Goal: Transaction & Acquisition: Purchase product/service

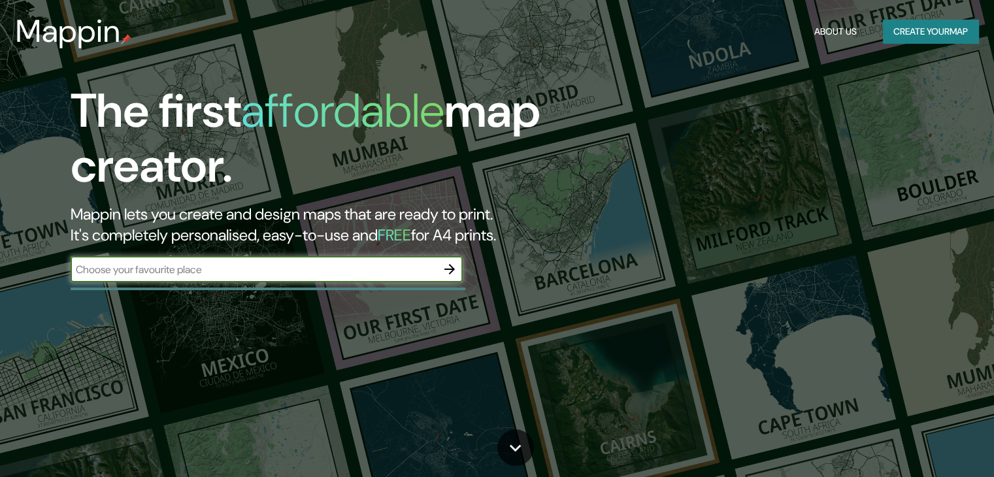
click at [293, 271] on input "text" at bounding box center [254, 269] width 366 height 15
click at [228, 272] on input "text" at bounding box center [254, 269] width 366 height 15
type input "asuncion"
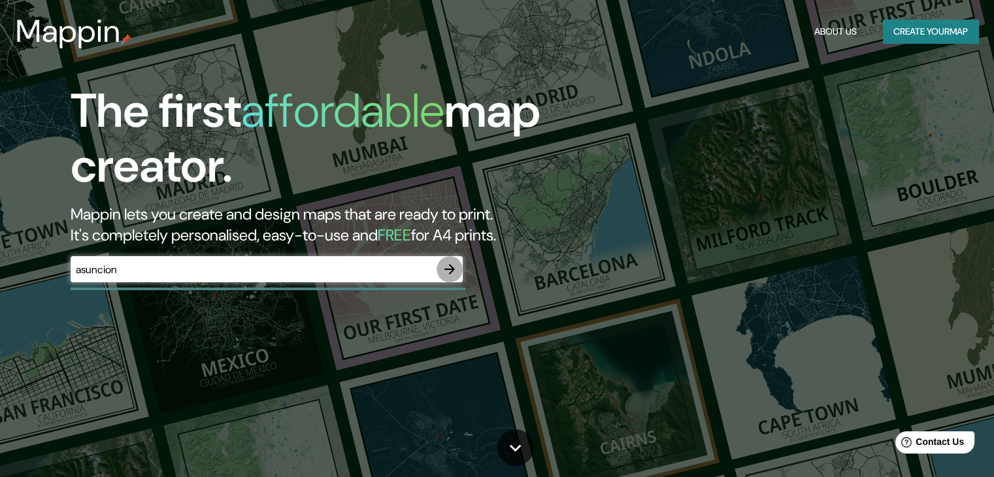
click at [448, 273] on icon "button" at bounding box center [450, 269] width 16 height 16
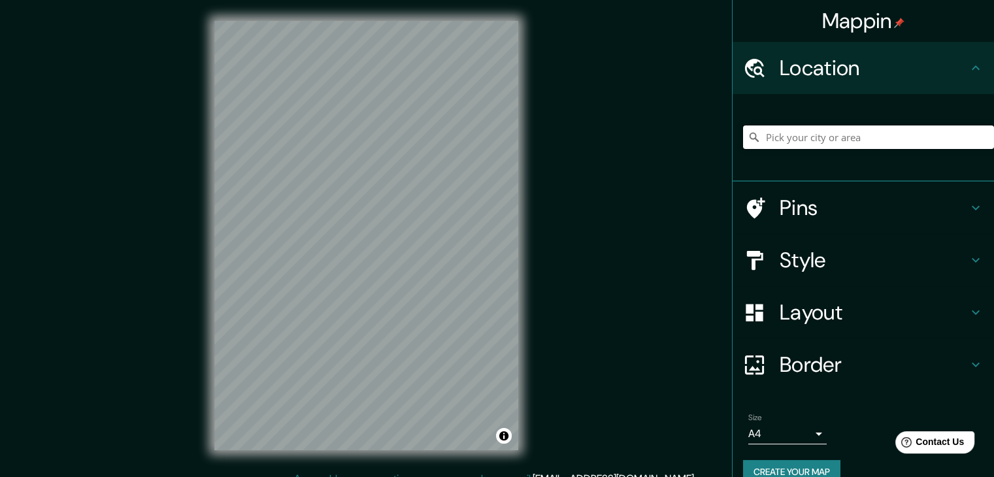
click at [897, 139] on input "Pick your city or area" at bounding box center [868, 137] width 251 height 24
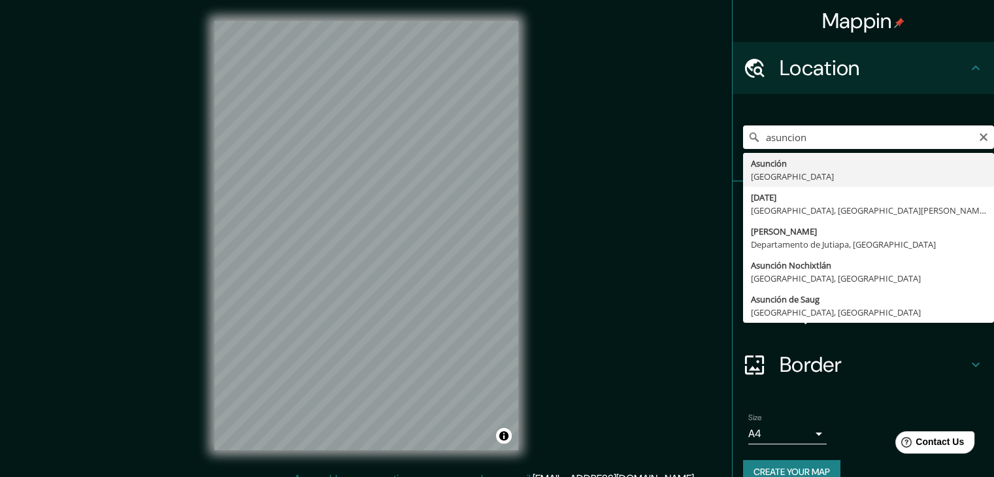
type input "[GEOGRAPHIC_DATA], [GEOGRAPHIC_DATA]"
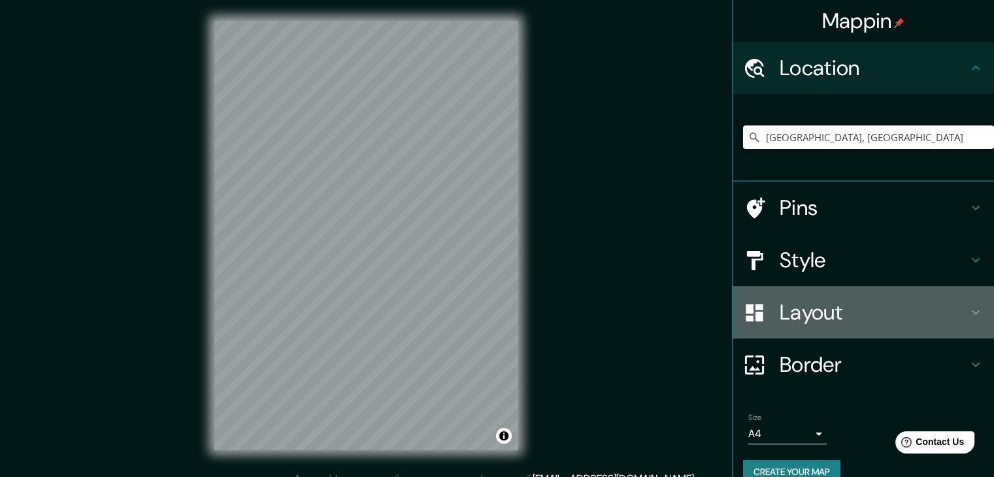
click at [925, 332] on div "Layout" at bounding box center [863, 312] width 261 height 52
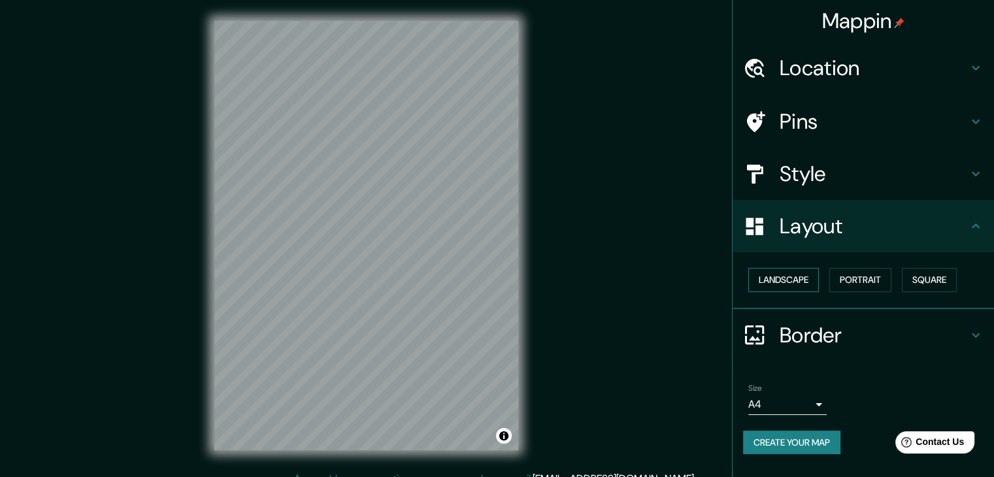
click at [805, 278] on button "Landscape" at bounding box center [783, 280] width 71 height 24
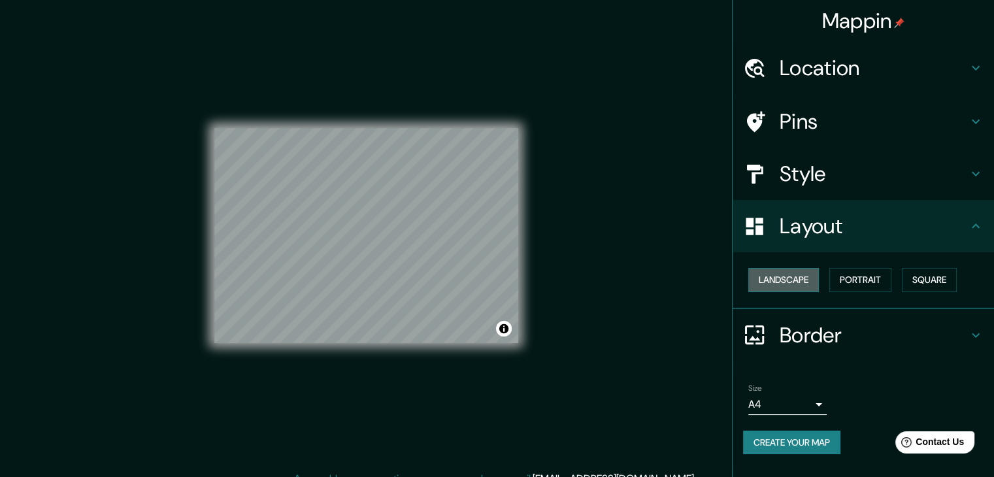
click at [805, 278] on button "Landscape" at bounding box center [783, 280] width 71 height 24
click at [911, 231] on h4 "Layout" at bounding box center [874, 226] width 188 height 26
click at [901, 227] on h4 "Layout" at bounding box center [874, 226] width 188 height 26
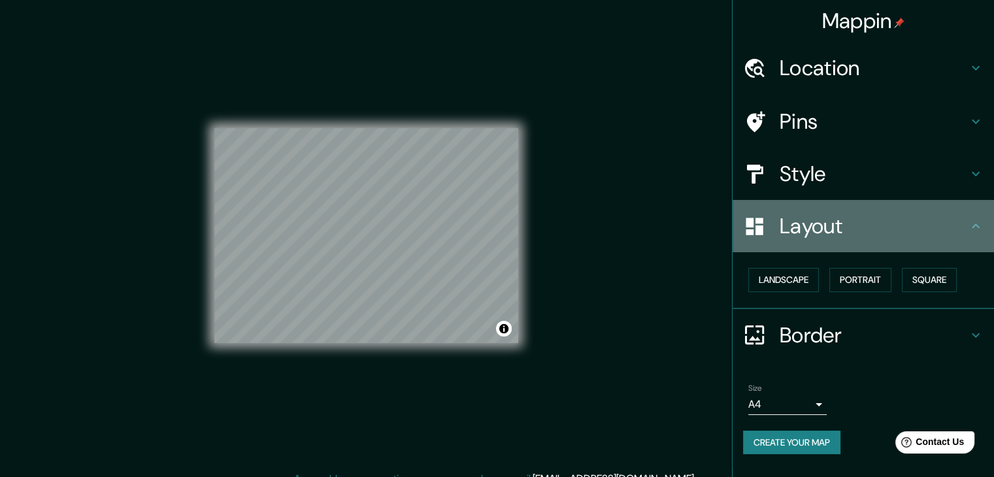
click at [975, 225] on icon at bounding box center [976, 226] width 8 height 5
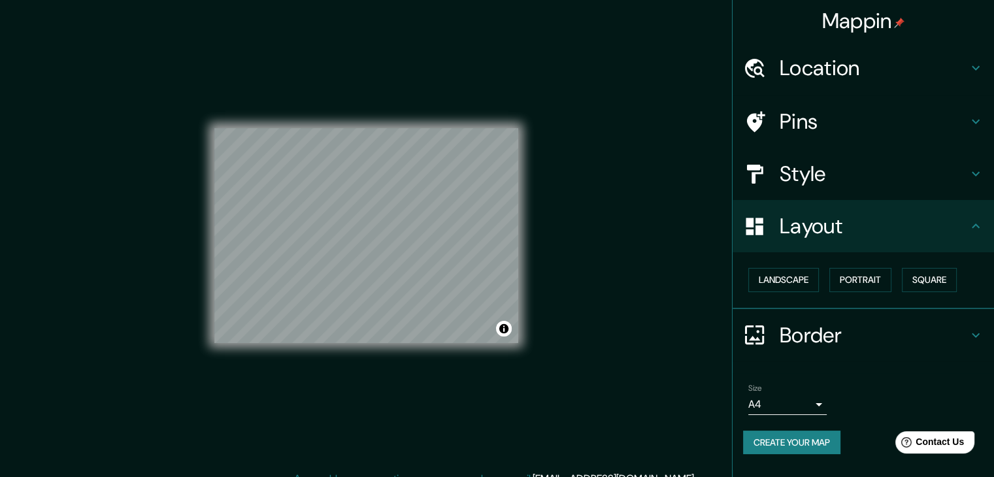
click at [835, 69] on h4 "Location" at bounding box center [874, 68] width 188 height 26
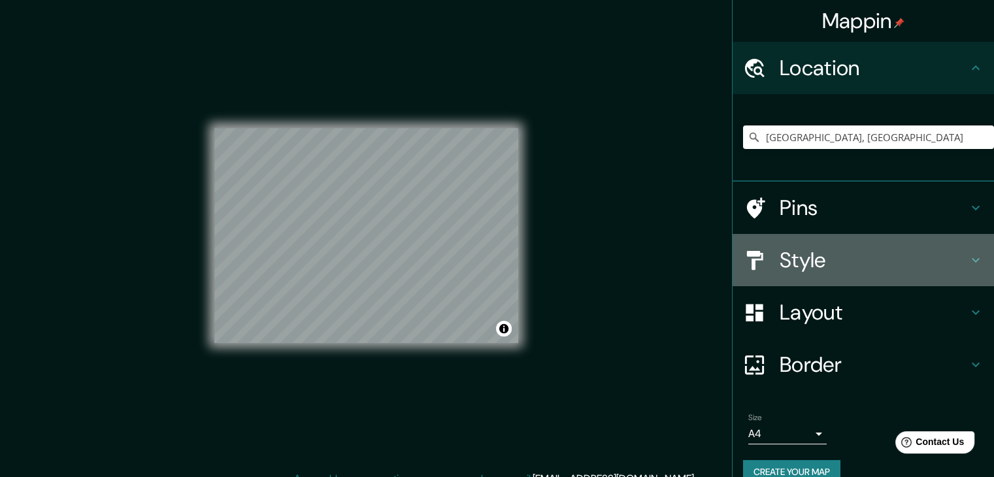
click at [942, 265] on h4 "Style" at bounding box center [874, 260] width 188 height 26
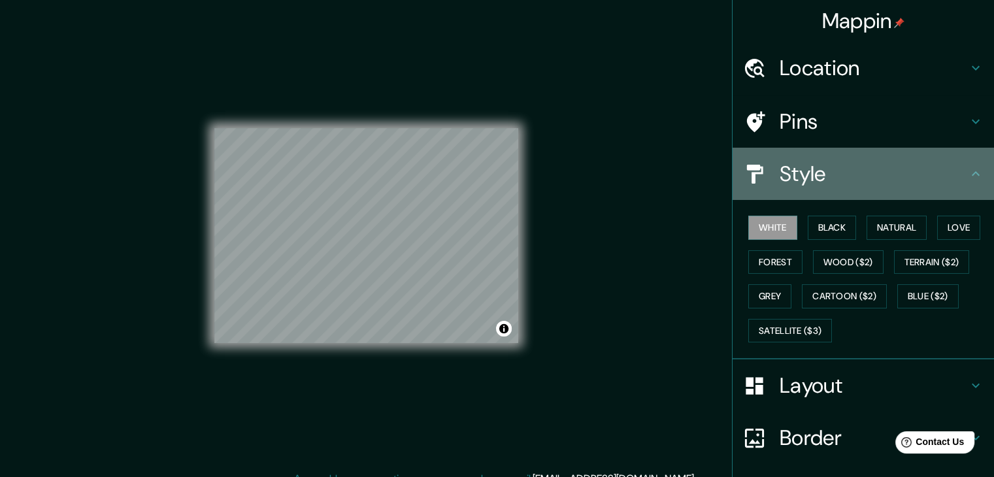
click at [922, 197] on div "Style" at bounding box center [863, 174] width 261 height 52
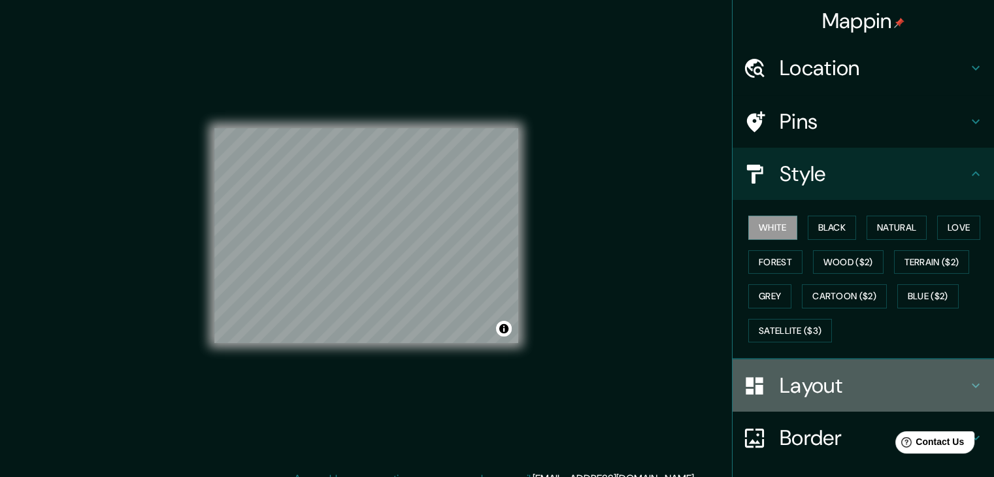
click at [873, 385] on h4 "Layout" at bounding box center [874, 386] width 188 height 26
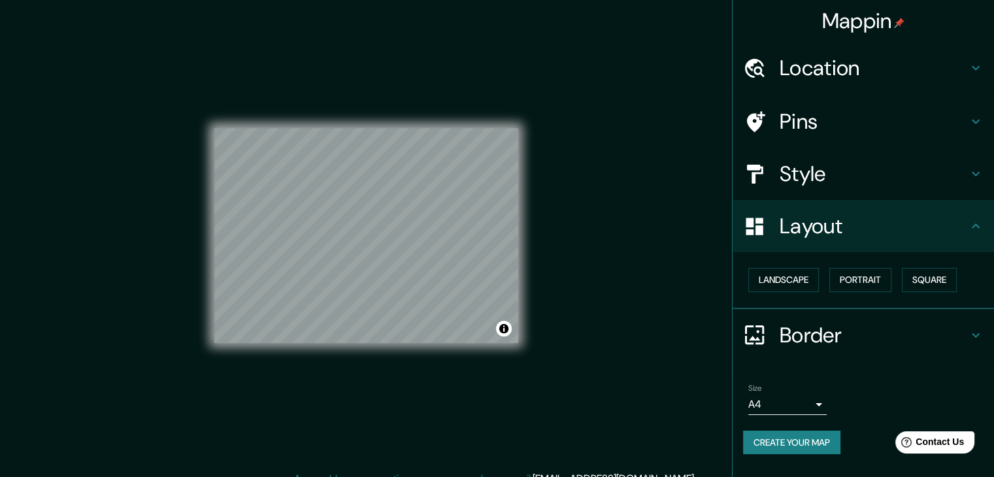
scroll to position [15, 0]
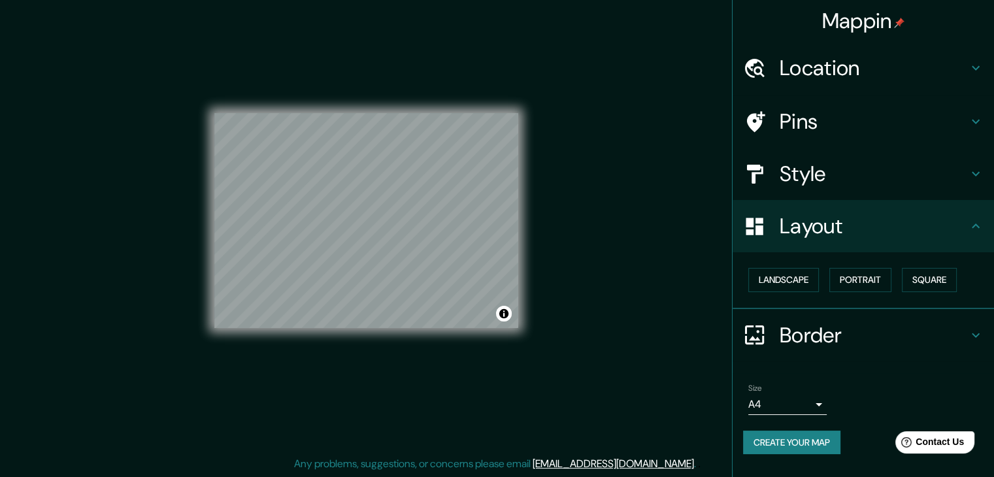
click at [965, 333] on h4 "Border" at bounding box center [874, 335] width 188 height 26
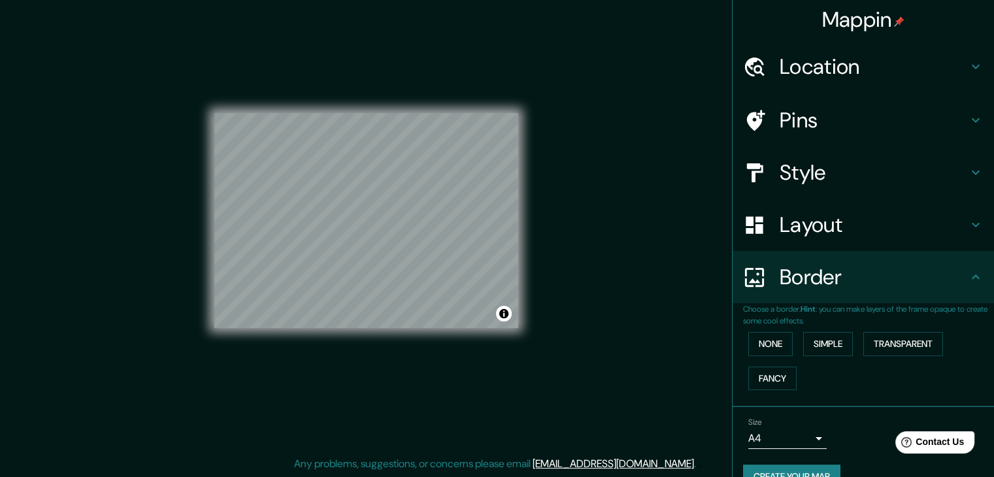
scroll to position [0, 0]
